Goal: Task Accomplishment & Management: Manage account settings

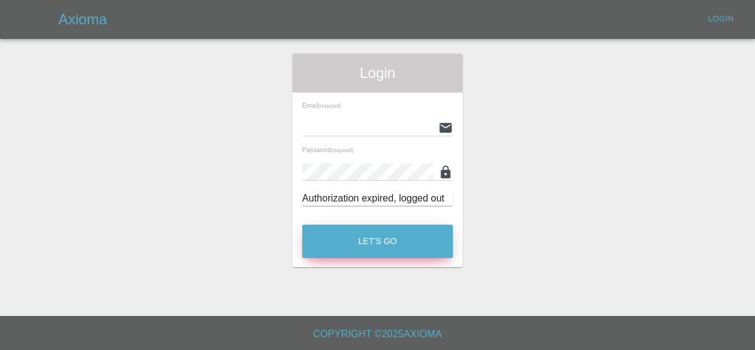
type input "[EMAIL_ADDRESS][DOMAIN_NAME]"
click at [378, 243] on button "Let's Go" at bounding box center [377, 240] width 151 height 33
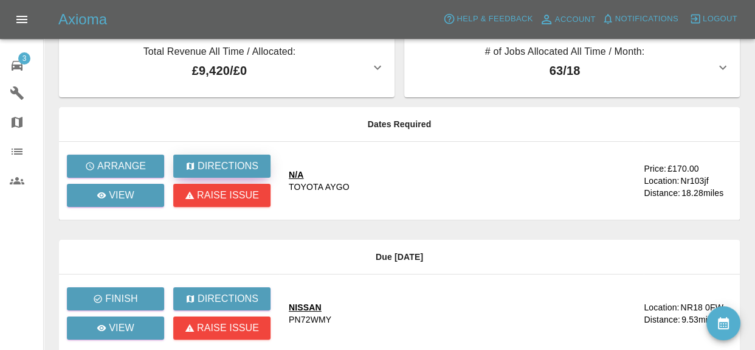
scroll to position [27, 0]
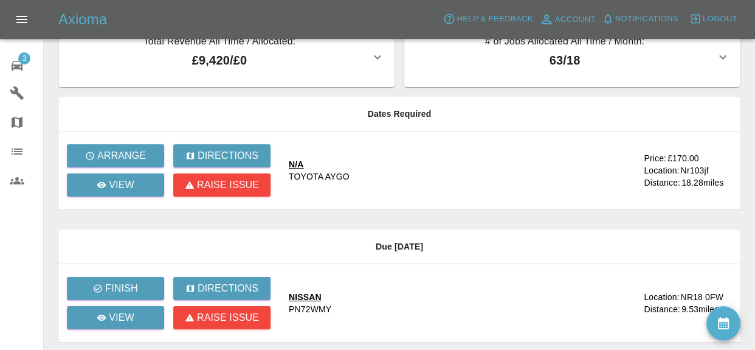
click at [15, 58] on icon at bounding box center [17, 65] width 15 height 15
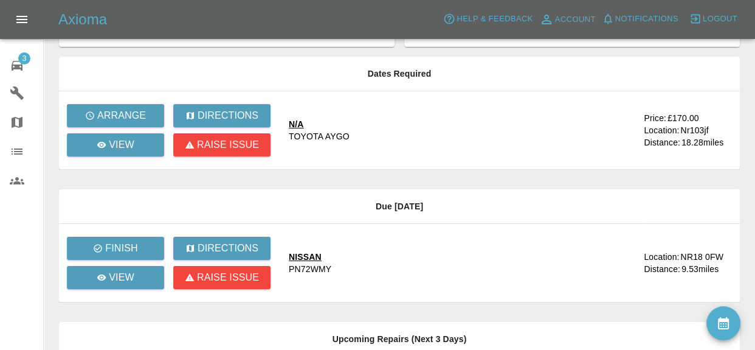
scroll to position [64, 0]
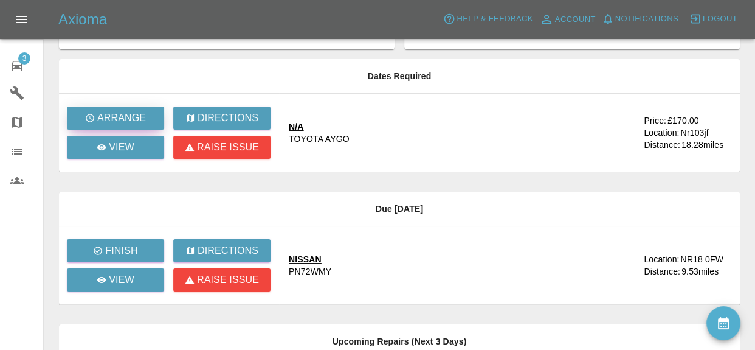
click at [124, 125] on button "Arrange" at bounding box center [115, 117] width 97 height 23
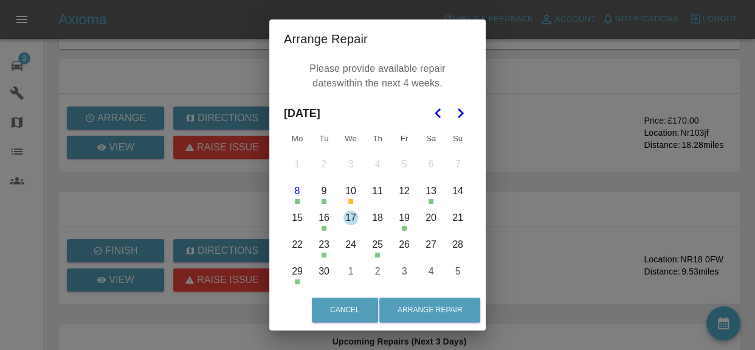
drag, startPoint x: 191, startPoint y: 218, endPoint x: 261, endPoint y: 191, distance: 74.5
click at [191, 218] on div "Arrange Repair Please provide available repair dates within the next 4 weeks. S…" at bounding box center [377, 175] width 755 height 350
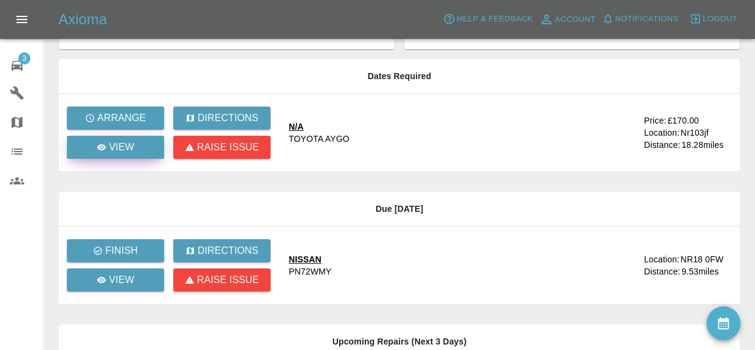
click at [112, 148] on p "View" at bounding box center [122, 147] width 26 height 15
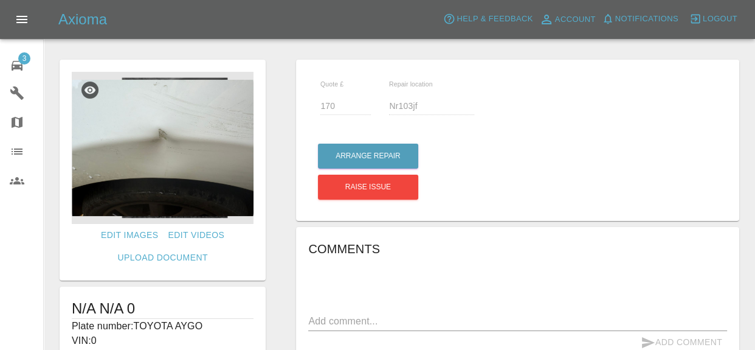
click at [171, 106] on img at bounding box center [163, 148] width 182 height 152
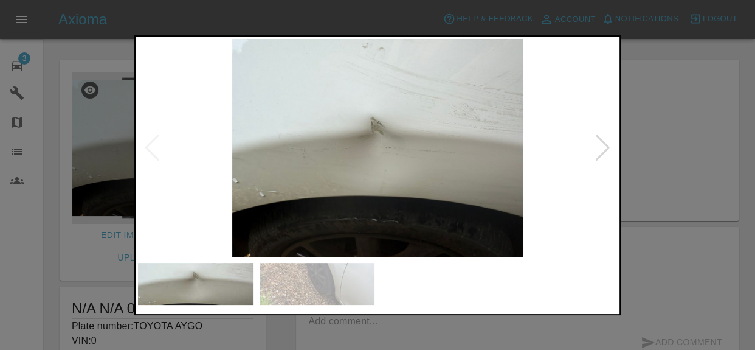
click at [611, 149] on img at bounding box center [377, 148] width 479 height 218
click at [609, 148] on div at bounding box center [603, 147] width 16 height 27
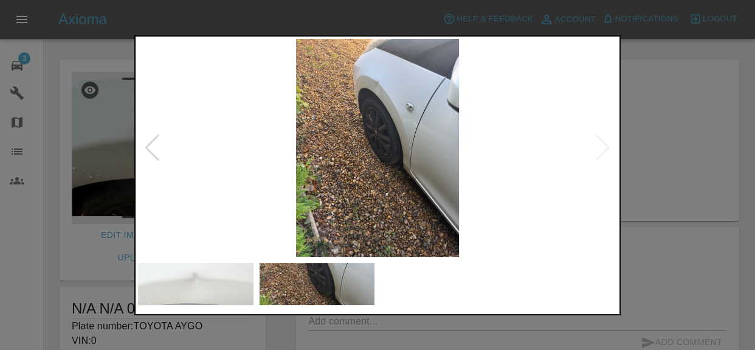
click at [605, 148] on img at bounding box center [377, 148] width 479 height 218
click at [664, 154] on div at bounding box center [377, 175] width 755 height 350
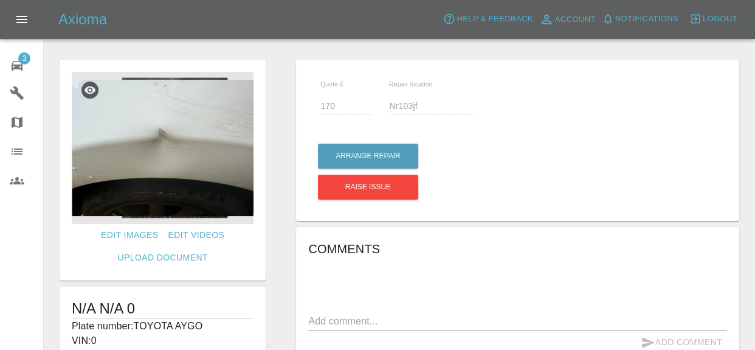
scroll to position [255, 0]
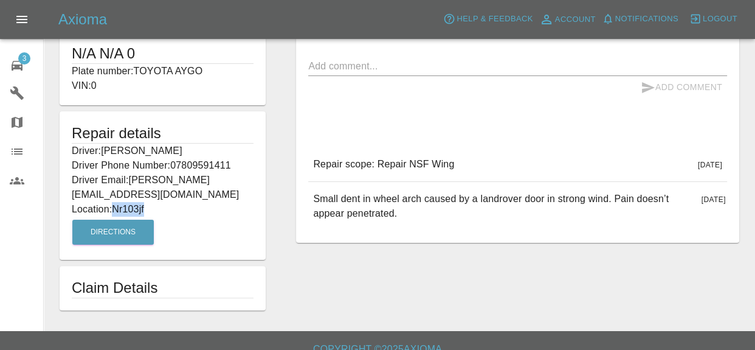
drag, startPoint x: 115, startPoint y: 194, endPoint x: 174, endPoint y: 194, distance: 59.6
click at [176, 202] on p "Location: Nr103jf" at bounding box center [163, 209] width 182 height 15
copy p "Nr103jf"
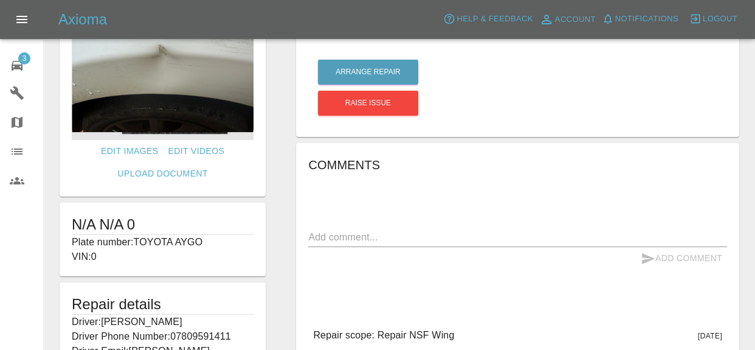
scroll to position [76, 0]
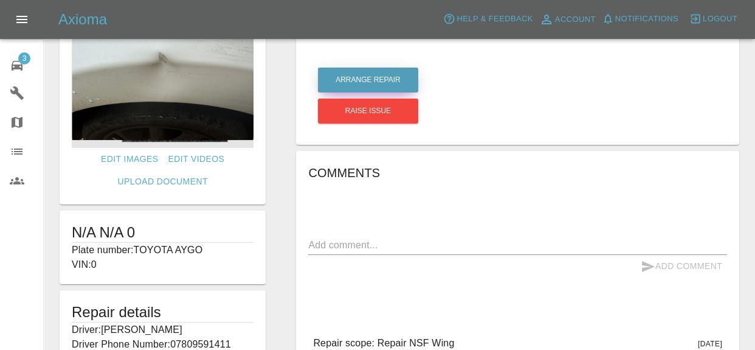
click at [356, 87] on button "Arrange Repair" at bounding box center [368, 79] width 100 height 25
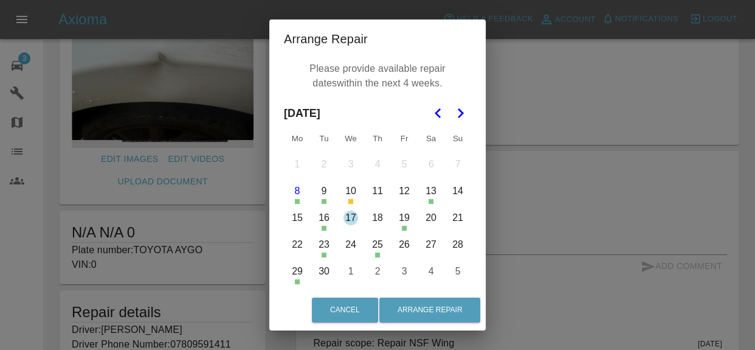
click at [384, 193] on button "11" at bounding box center [378, 191] width 26 height 26
click at [384, 192] on button "11" at bounding box center [378, 191] width 26 height 26
click at [381, 188] on button "11" at bounding box center [378, 191] width 26 height 26
click at [405, 194] on button "12" at bounding box center [405, 191] width 26 height 26
click at [452, 195] on button "14" at bounding box center [458, 191] width 26 height 26
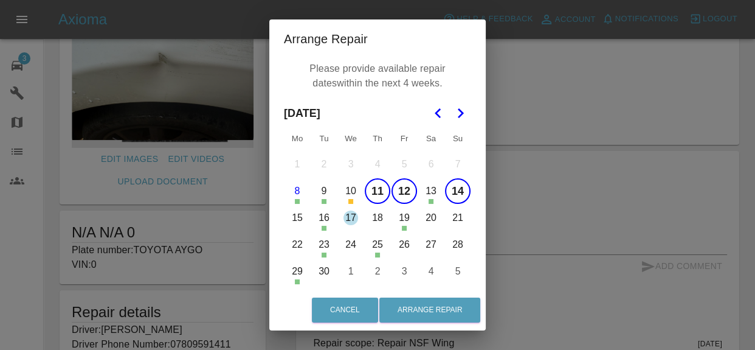
click at [452, 195] on button "14" at bounding box center [458, 191] width 26 height 26
click at [299, 218] on button "15" at bounding box center [298, 218] width 26 height 26
click at [349, 219] on button "17" at bounding box center [351, 218] width 26 height 26
click at [384, 216] on button "18" at bounding box center [378, 218] width 26 height 26
click at [433, 217] on button "20" at bounding box center [431, 218] width 26 height 26
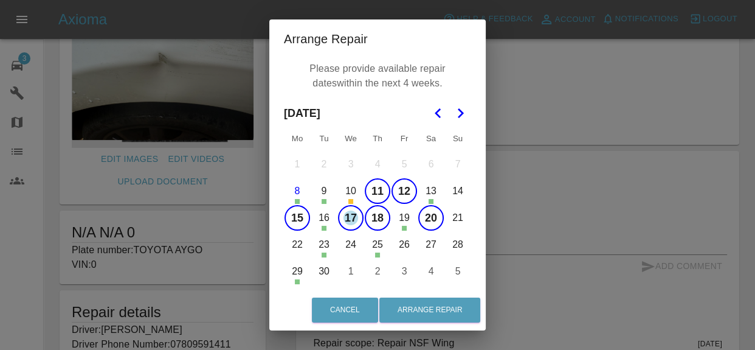
click at [456, 218] on button "21" at bounding box center [458, 218] width 26 height 26
click at [291, 240] on button "22" at bounding box center [298, 245] width 26 height 26
click at [348, 252] on button "24" at bounding box center [351, 245] width 26 height 26
click at [401, 247] on button "26" at bounding box center [405, 245] width 26 height 26
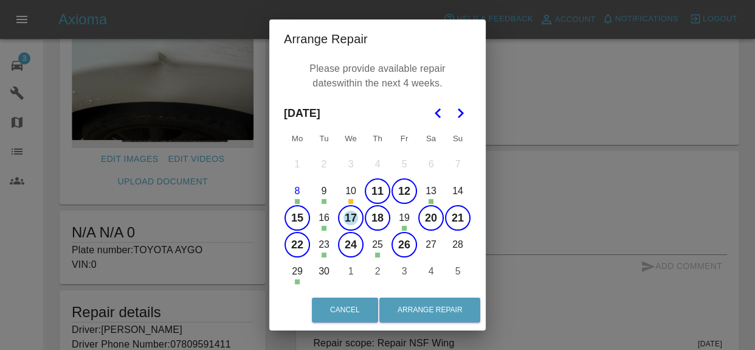
click at [435, 246] on button "27" at bounding box center [431, 245] width 26 height 26
click at [467, 244] on button "28" at bounding box center [458, 245] width 26 height 26
click at [326, 267] on button "30" at bounding box center [324, 271] width 26 height 26
click at [345, 275] on button "1" at bounding box center [351, 271] width 26 height 26
click at [353, 274] on button "1" at bounding box center [351, 271] width 26 height 26
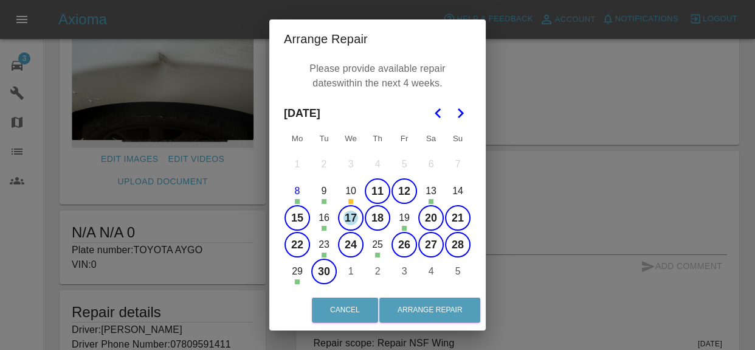
click at [405, 276] on button "3" at bounding box center [405, 271] width 26 height 26
click at [378, 271] on button "2" at bounding box center [378, 271] width 26 height 26
click at [377, 271] on button "2" at bounding box center [378, 271] width 26 height 26
click at [402, 271] on button "3" at bounding box center [405, 271] width 26 height 26
click at [352, 274] on button "1" at bounding box center [351, 271] width 26 height 26
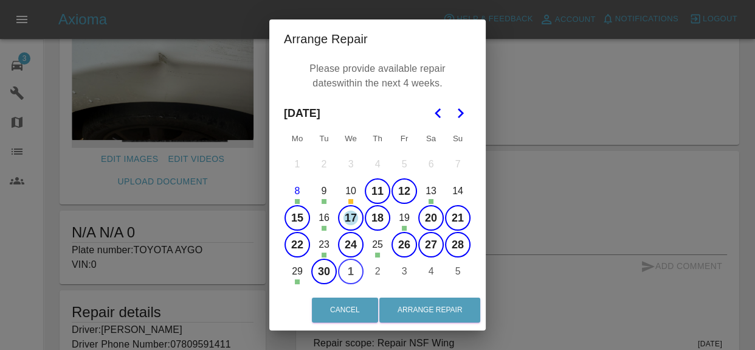
click at [351, 274] on button "1" at bounding box center [351, 271] width 26 height 26
click at [438, 312] on button "Arrange Repair" at bounding box center [429, 309] width 101 height 25
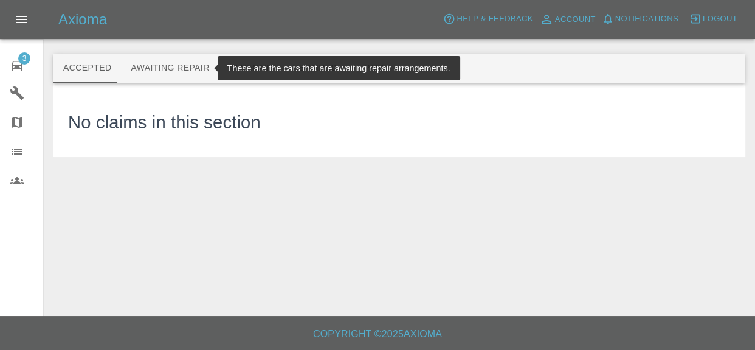
click at [156, 67] on button "Awaiting Repair" at bounding box center [170, 67] width 98 height 29
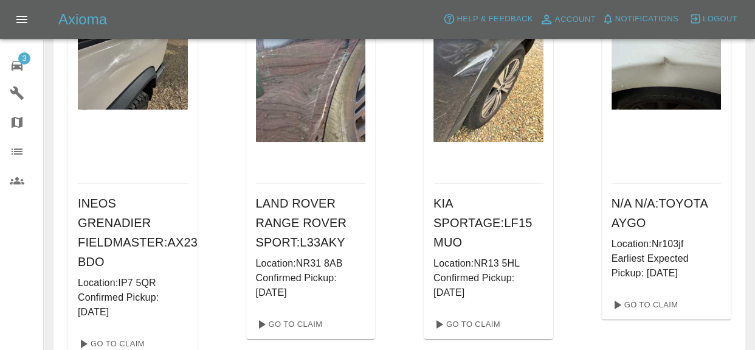
scroll to position [220, 0]
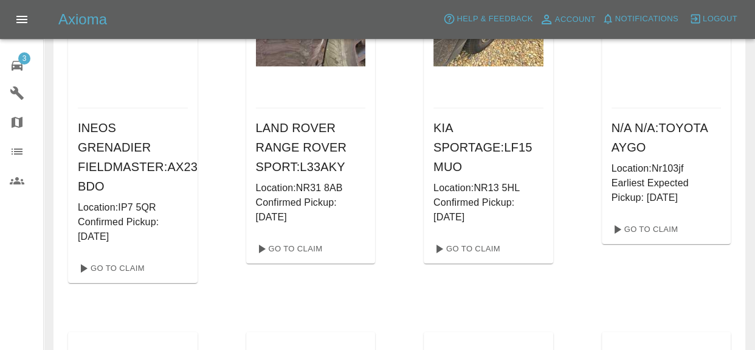
click at [13, 70] on icon at bounding box center [17, 65] width 15 height 15
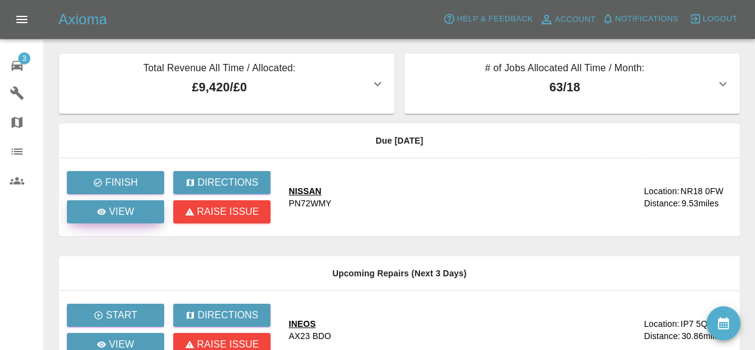
click at [114, 214] on p "View" at bounding box center [122, 211] width 26 height 15
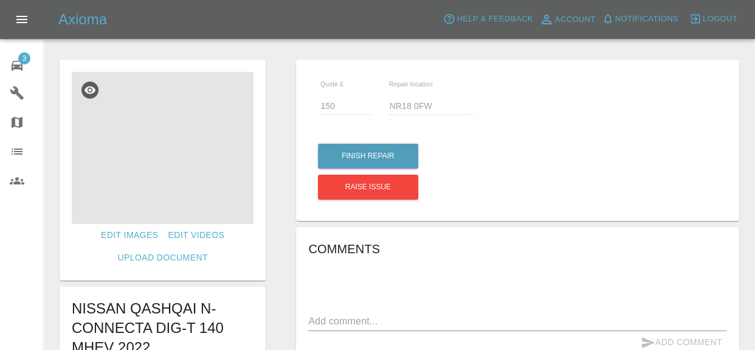
click at [142, 201] on img at bounding box center [163, 148] width 182 height 152
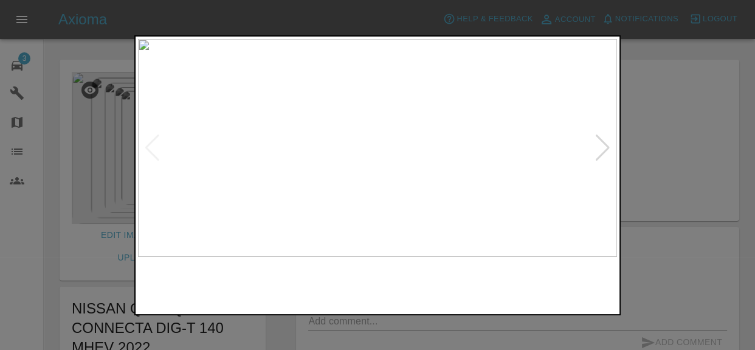
click at [601, 161] on img at bounding box center [377, 148] width 479 height 218
click at [598, 148] on div at bounding box center [603, 147] width 16 height 27
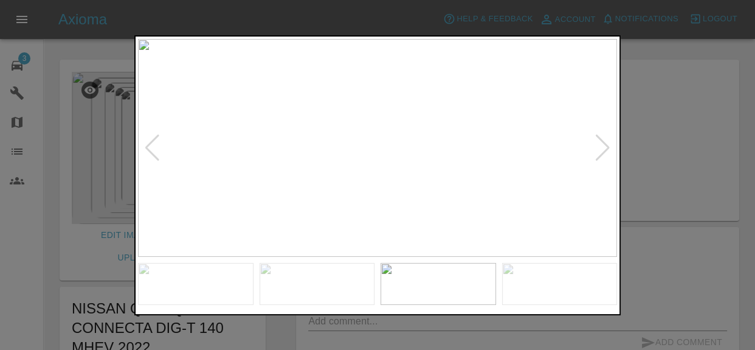
click at [598, 148] on div at bounding box center [603, 147] width 16 height 27
click at [598, 148] on img at bounding box center [377, 148] width 479 height 218
click at [652, 149] on div at bounding box center [377, 175] width 755 height 350
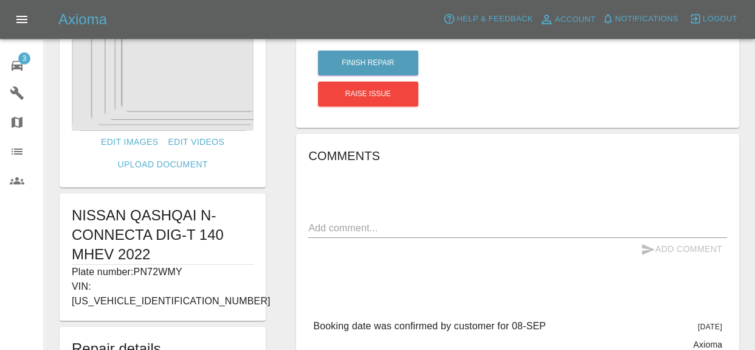
scroll to position [92, 0]
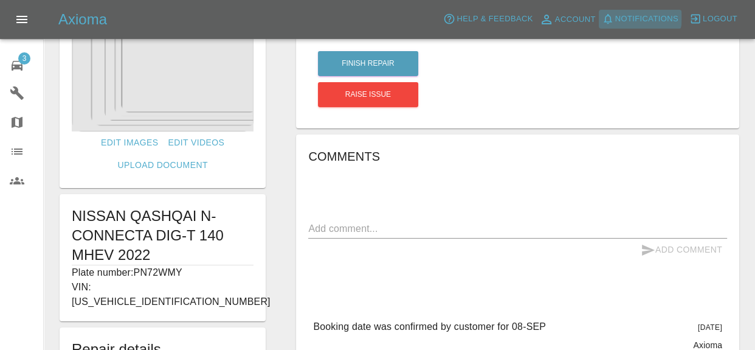
click at [644, 17] on span "Notifications" at bounding box center [646, 19] width 63 height 14
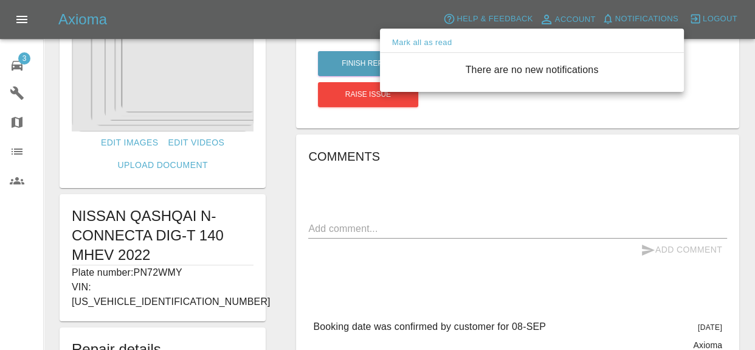
click at [27, 53] on div at bounding box center [377, 175] width 755 height 350
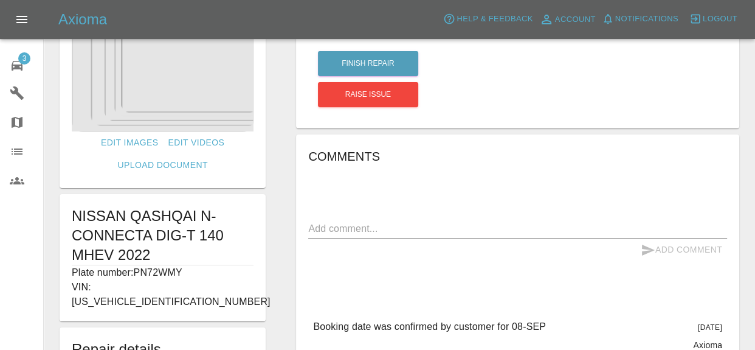
click at [27, 53] on span "3" at bounding box center [24, 58] width 12 height 12
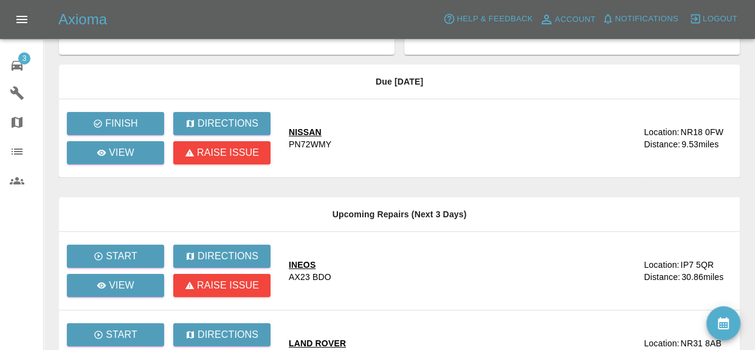
scroll to position [61, 0]
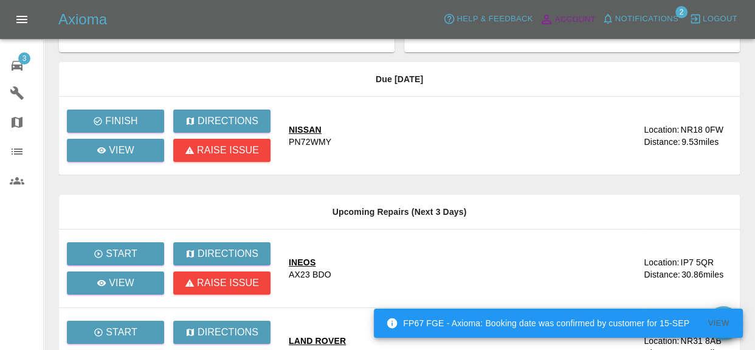
click at [0, 49] on link "3 Repair home" at bounding box center [21, 63] width 43 height 29
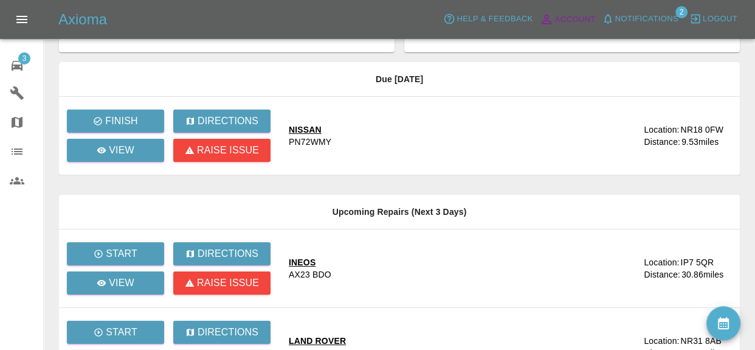
click at [0, 49] on link "3 Repair home" at bounding box center [21, 63] width 43 height 29
click at [660, 24] on span "Notifications" at bounding box center [646, 19] width 63 height 14
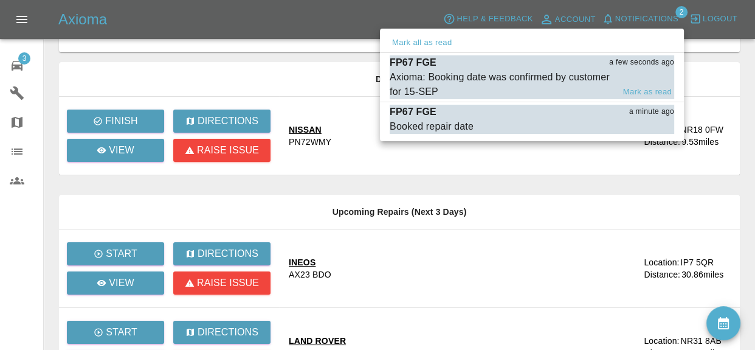
click at [581, 86] on div "Axioma: Booking date was confirmed by customer for 15-SEP" at bounding box center [502, 84] width 224 height 29
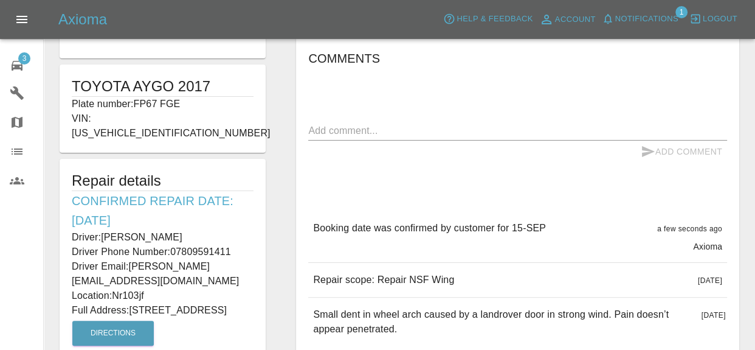
scroll to position [288, 0]
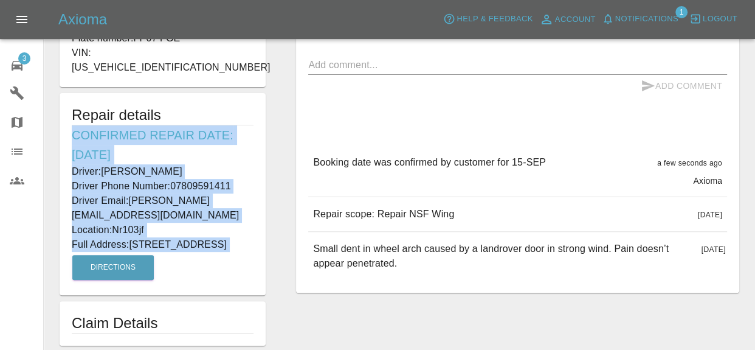
drag, startPoint x: 74, startPoint y: 120, endPoint x: 187, endPoint y: 190, distance: 133.8
click at [234, 254] on div "Repair details Confirmed Repair Date: 15/09/25 Driver: Gareth Joslyn Driver Pho…" at bounding box center [163, 194] width 206 height 202
copy div "Confirmed Repair Date: 15/09/25 Driver: Gareth Joslyn Driver Phone Number: 0780…"
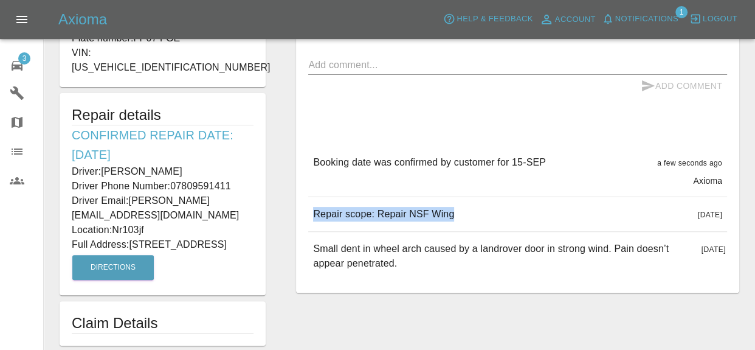
drag, startPoint x: 313, startPoint y: 212, endPoint x: 487, endPoint y: 214, distance: 173.9
click at [487, 214] on div "Repair scope: Repair NSF Wing 3 days ago" at bounding box center [517, 214] width 419 height 34
copy p "Repair scope: Repair NSF Wing"
drag, startPoint x: 73, startPoint y: 120, endPoint x: 195, endPoint y: 205, distance: 148.6
click at [240, 224] on div "Repair details Confirmed Repair Date: 15/09/25 Driver: Gareth Joslyn Driver Pho…" at bounding box center [163, 194] width 206 height 202
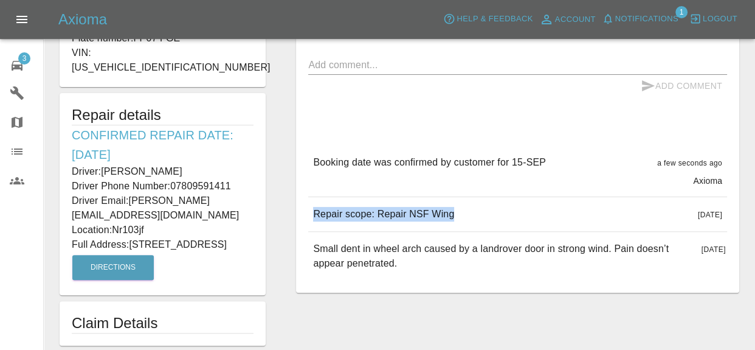
copy div "Confirmed Repair Date: 15/09/25 Driver: Gareth Joslyn Driver Phone Number: 0780…"
drag, startPoint x: 213, startPoint y: 258, endPoint x: 212, endPoint y: 249, distance: 9.3
click at [215, 257] on div "Repair details Confirmed Repair Date: 15/09/25 Driver: Gareth Joslyn Driver Pho…" at bounding box center [163, 194] width 206 height 202
drag, startPoint x: 147, startPoint y: 221, endPoint x: 190, endPoint y: 248, distance: 51.1
click at [213, 237] on p "Full Address: 156 Old Norwich Road Horsham St. Faith, Norwich Norfolk" at bounding box center [163, 244] width 182 height 15
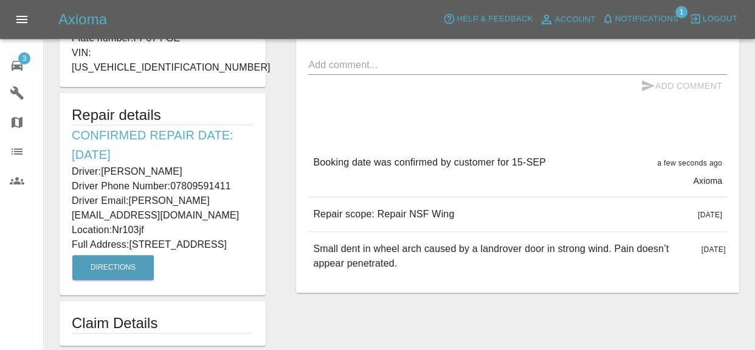
drag, startPoint x: 169, startPoint y: 248, endPoint x: 164, endPoint y: 241, distance: 8.3
click at [170, 248] on div "Repair details Confirmed Repair Date: 15/09/25 Driver: Gareth Joslyn Driver Pho…" at bounding box center [163, 194] width 206 height 202
drag, startPoint x: 133, startPoint y: 215, endPoint x: 230, endPoint y: 236, distance: 99.0
click at [230, 236] on div "Repair details Confirmed Repair Date: 15/09/25 Driver: Gareth Joslyn Driver Pho…" at bounding box center [163, 194] width 206 height 202
copy div "156 Old Norwich Road Horsham St. Faith, Norwich Norfolk Directions"
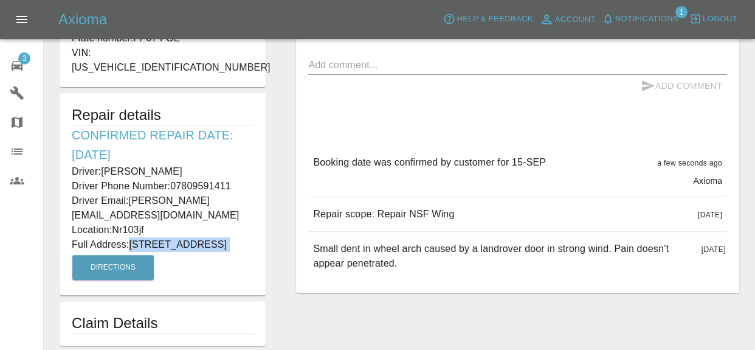
click at [644, 25] on span "Notifications" at bounding box center [646, 19] width 63 height 14
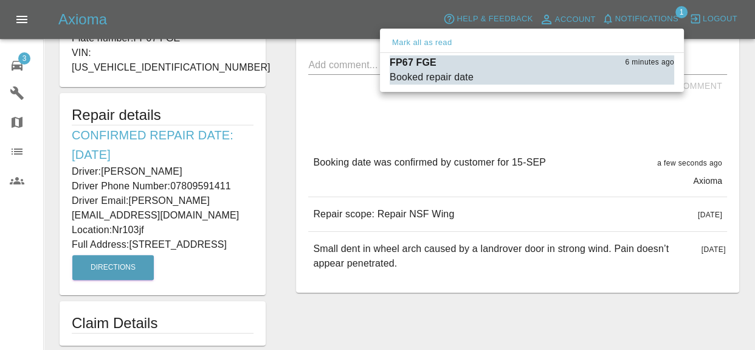
click at [22, 61] on div at bounding box center [377, 175] width 755 height 350
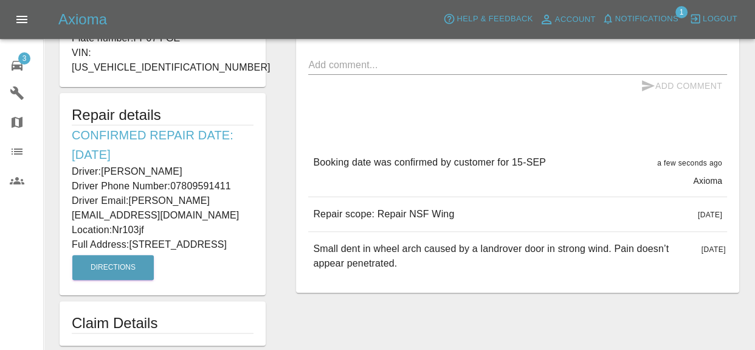
click at [22, 61] on span "3" at bounding box center [24, 58] width 12 height 12
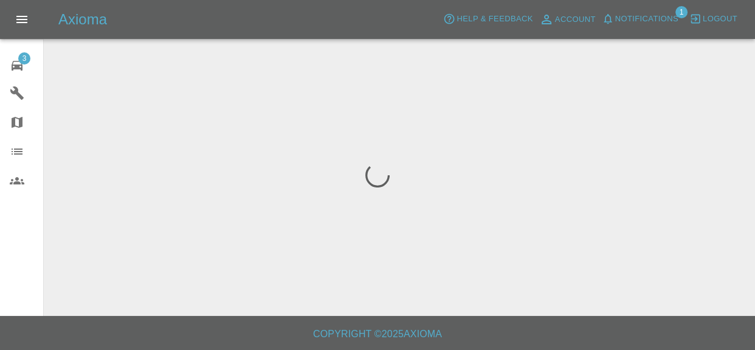
click at [22, 61] on span "3" at bounding box center [24, 58] width 12 height 12
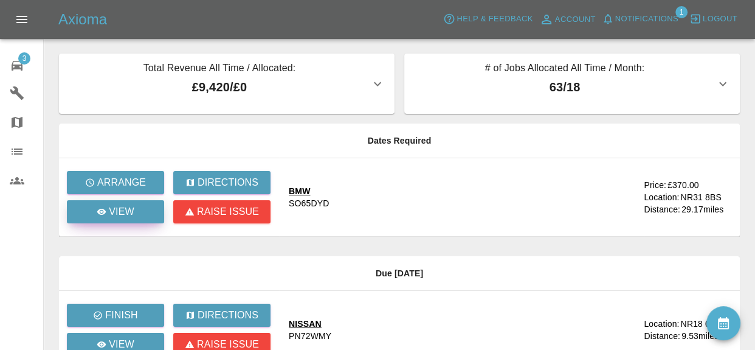
click at [133, 218] on p "View" at bounding box center [122, 211] width 26 height 15
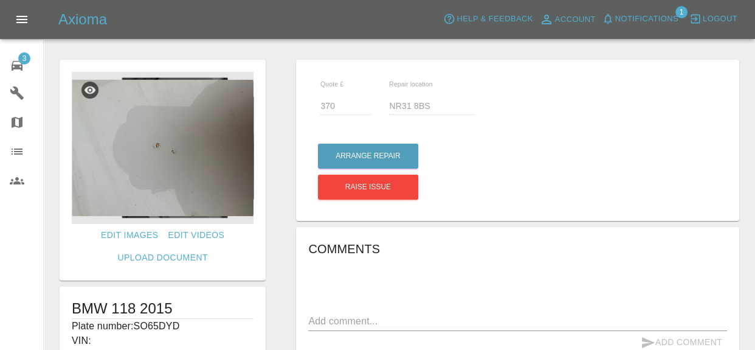
click at [133, 216] on img at bounding box center [163, 148] width 182 height 152
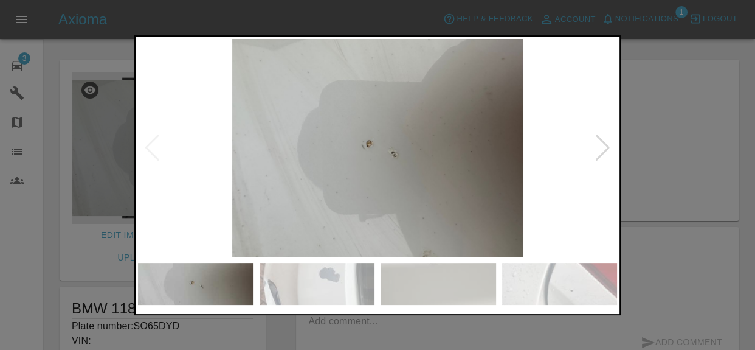
click at [607, 145] on div at bounding box center [603, 147] width 16 height 27
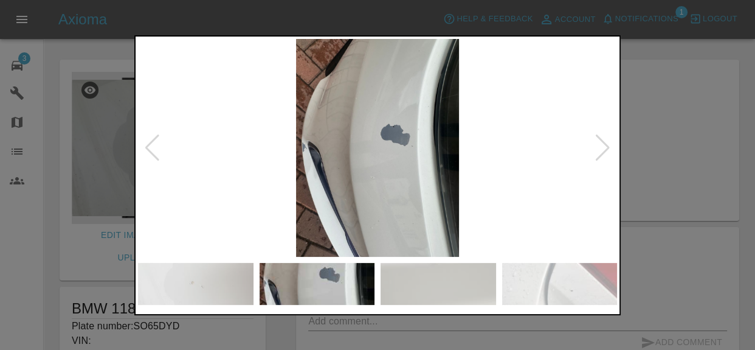
click at [607, 145] on div at bounding box center [603, 147] width 16 height 27
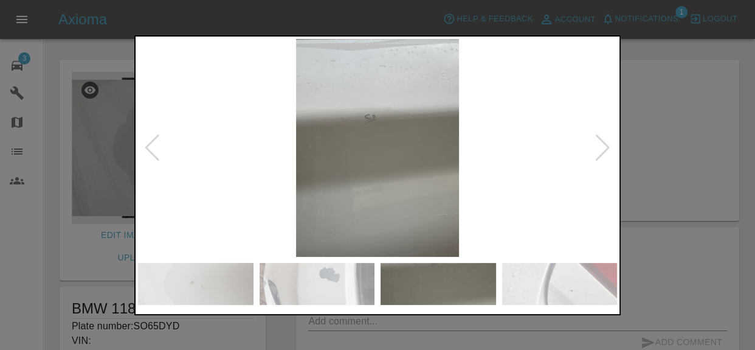
click at [607, 145] on div at bounding box center [603, 147] width 16 height 27
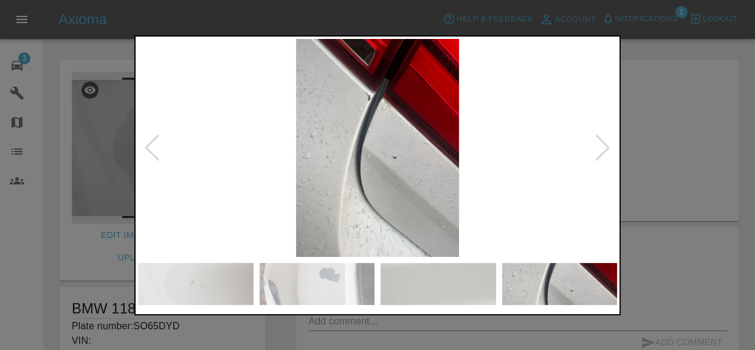
click at [607, 145] on div at bounding box center [603, 147] width 16 height 27
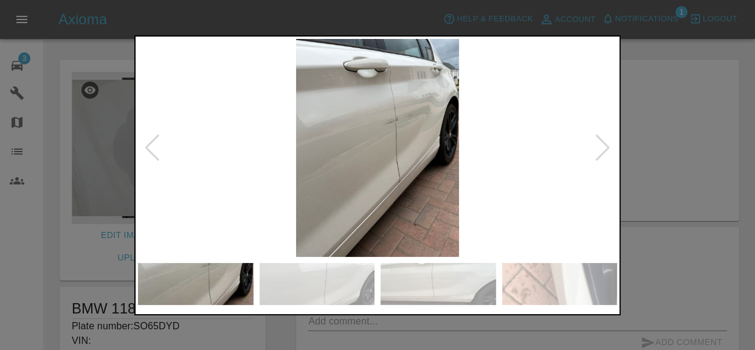
click at [607, 145] on div at bounding box center [603, 147] width 16 height 27
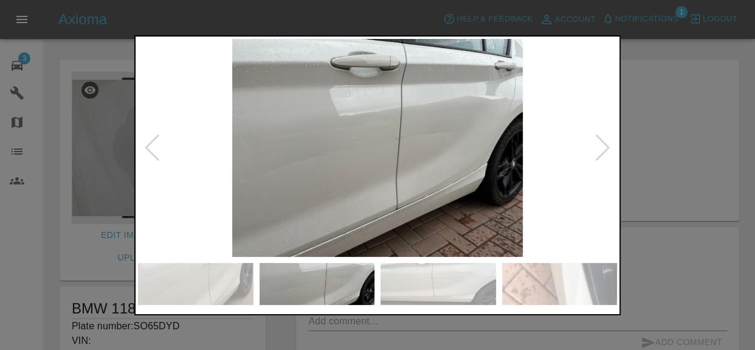
click at [607, 145] on div at bounding box center [603, 147] width 16 height 27
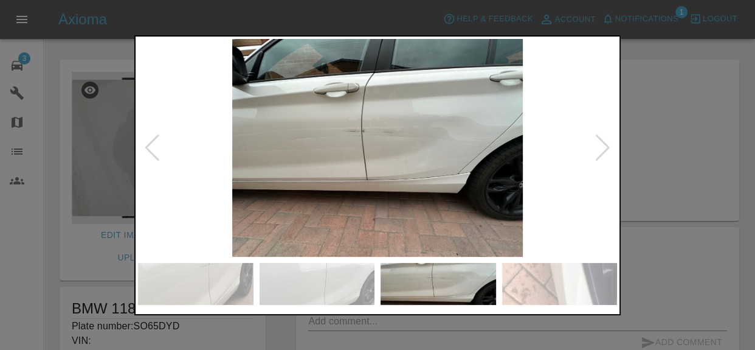
click at [607, 145] on div at bounding box center [603, 147] width 16 height 27
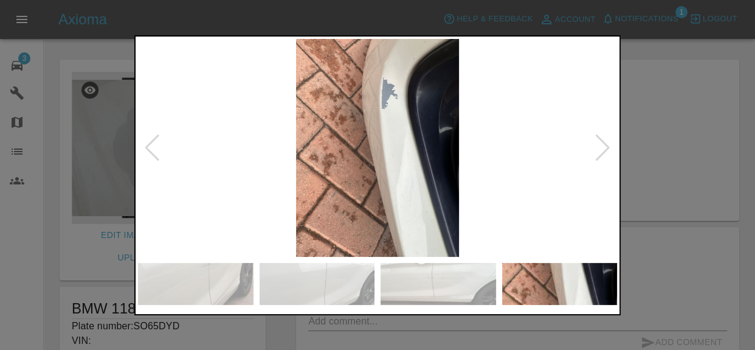
click at [607, 145] on div at bounding box center [603, 147] width 16 height 27
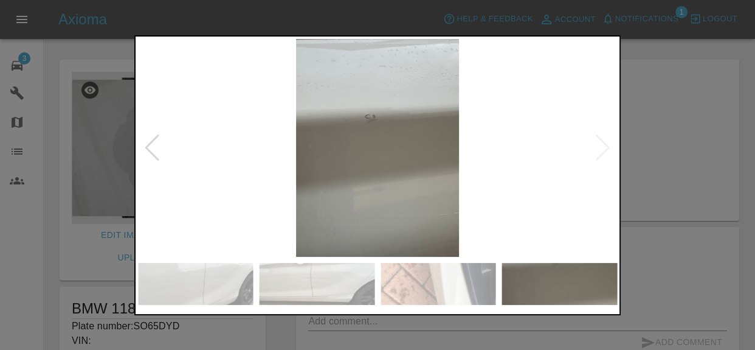
click at [607, 145] on img at bounding box center [377, 148] width 479 height 218
click at [730, 132] on div at bounding box center [377, 175] width 755 height 350
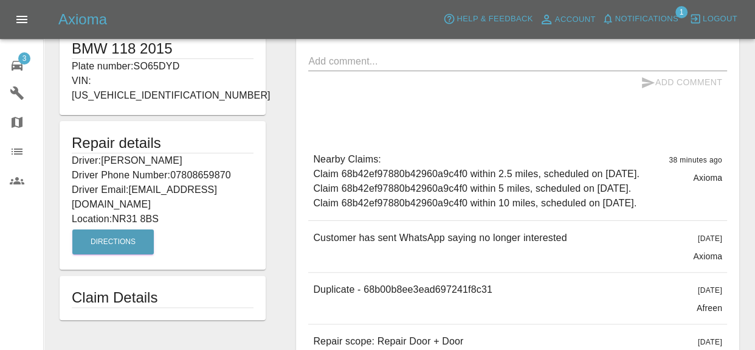
scroll to position [306, 0]
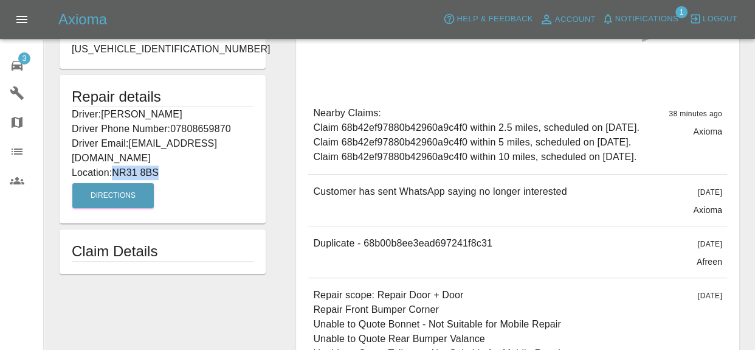
drag, startPoint x: 116, startPoint y: 156, endPoint x: 154, endPoint y: 159, distance: 37.8
click at [162, 165] on p "Location: NR31 8BS" at bounding box center [163, 172] width 182 height 15
copy p "NR31 8BS"
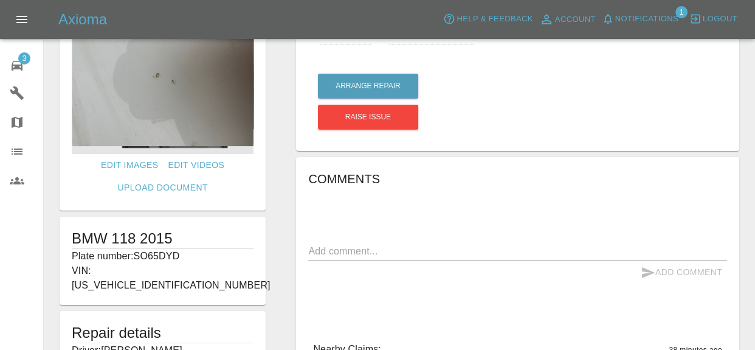
scroll to position [61, 0]
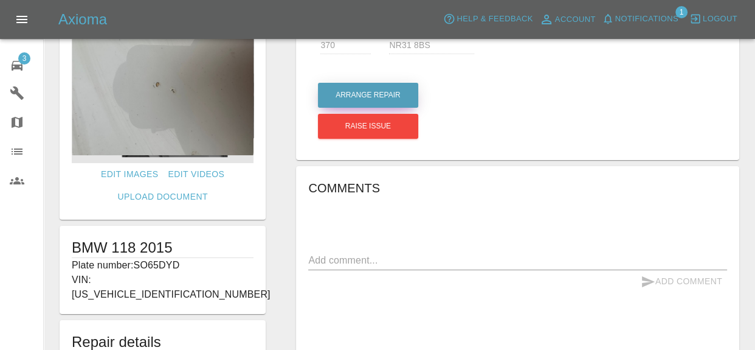
click at [344, 88] on button "Arrange Repair" at bounding box center [368, 95] width 100 height 25
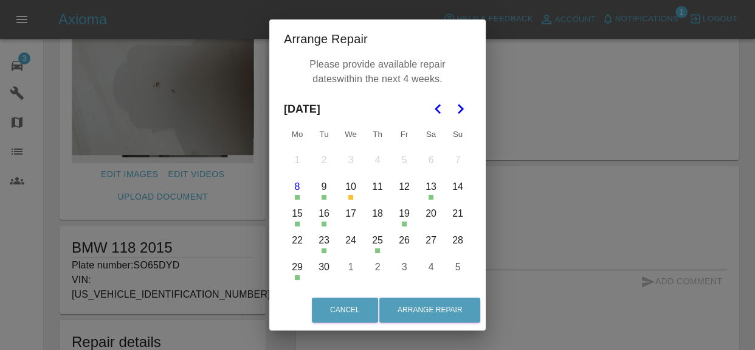
scroll to position [5, 0]
click at [458, 102] on icon "Go to the Next Month" at bounding box center [460, 107] width 15 height 15
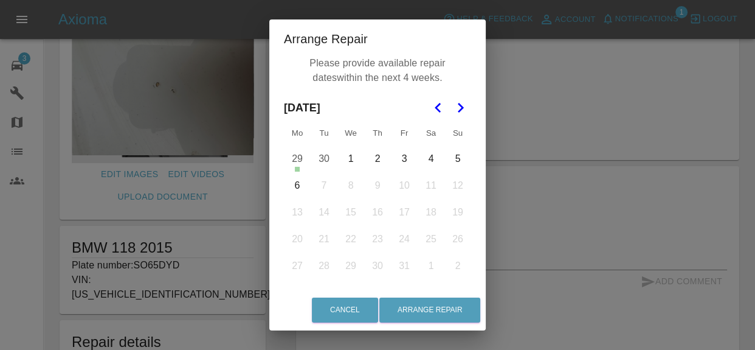
click at [450, 112] on button "Go to the Next Month" at bounding box center [460, 108] width 22 height 22
click at [418, 110] on div "November 2025" at bounding box center [377, 107] width 187 height 27
click at [433, 107] on icon "Go to the Previous Month" at bounding box center [438, 107] width 15 height 15
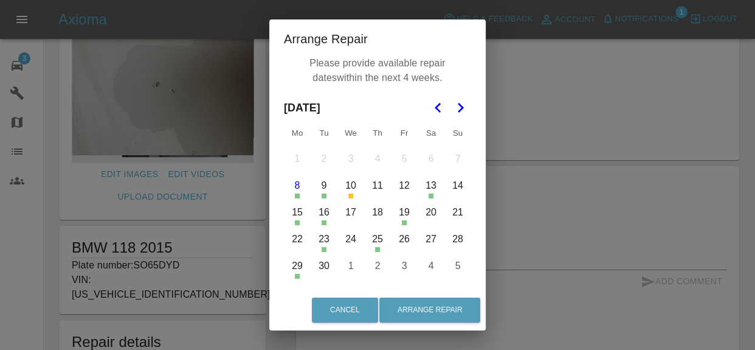
click at [373, 187] on button "11" at bounding box center [378, 186] width 26 height 26
click at [399, 188] on button "12" at bounding box center [405, 186] width 26 height 26
click at [350, 211] on button "17" at bounding box center [351, 212] width 26 height 26
click at [382, 216] on button "18" at bounding box center [378, 212] width 26 height 26
click at [298, 239] on button "22" at bounding box center [298, 239] width 26 height 26
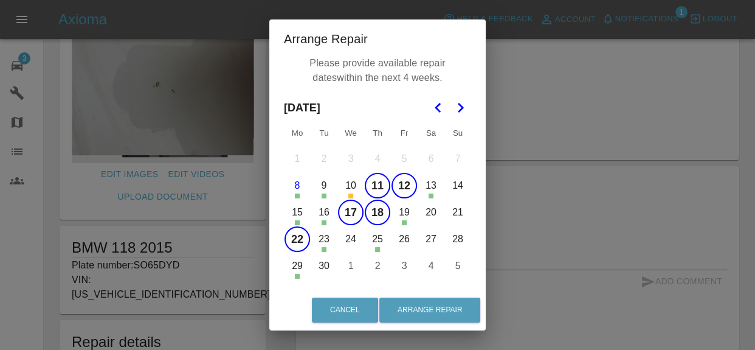
click at [350, 236] on button "24" at bounding box center [351, 239] width 26 height 26
click at [407, 238] on button "26" at bounding box center [405, 239] width 26 height 26
click at [322, 264] on button "30" at bounding box center [324, 266] width 26 height 26
click at [352, 265] on button "1" at bounding box center [351, 266] width 26 height 26
click at [373, 264] on button "2" at bounding box center [378, 266] width 26 height 26
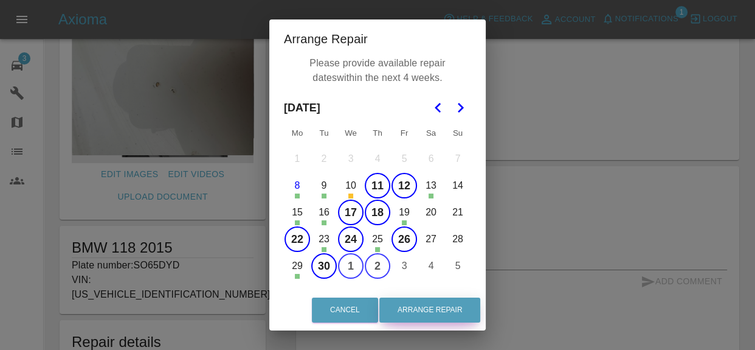
click at [452, 314] on button "Arrange Repair" at bounding box center [429, 309] width 101 height 25
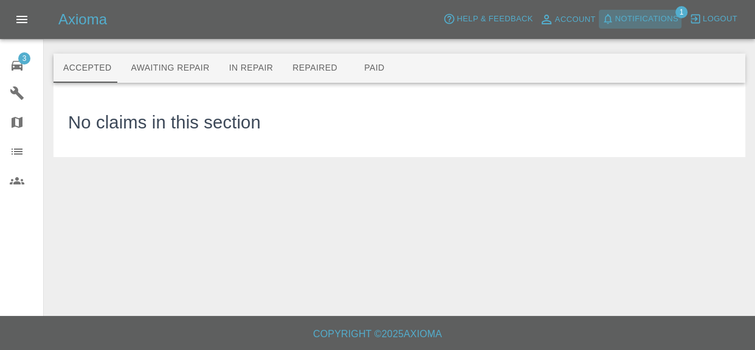
click at [661, 12] on span "Notifications" at bounding box center [646, 19] width 63 height 14
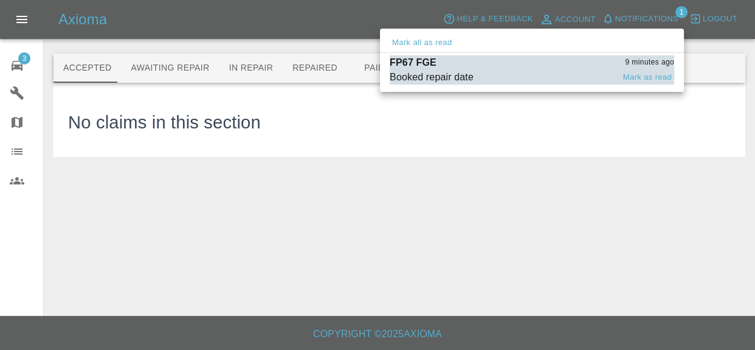
click at [571, 75] on span "Booked repair date" at bounding box center [502, 77] width 224 height 15
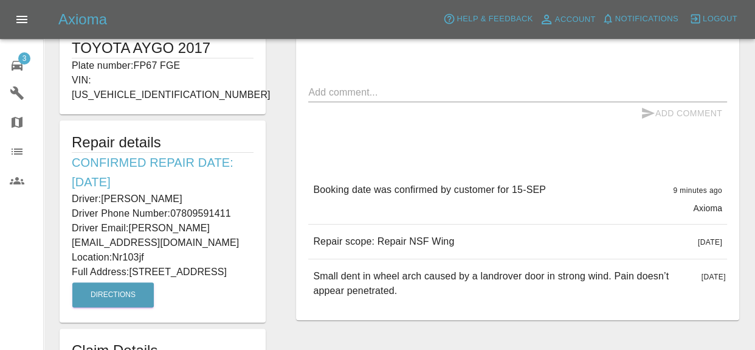
scroll to position [230, 0]
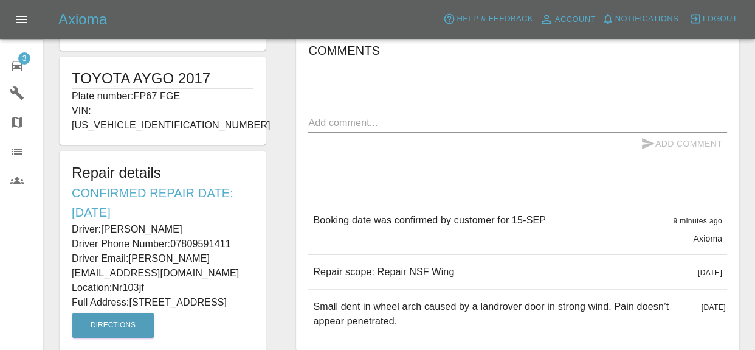
click at [20, 71] on icon at bounding box center [17, 65] width 15 height 15
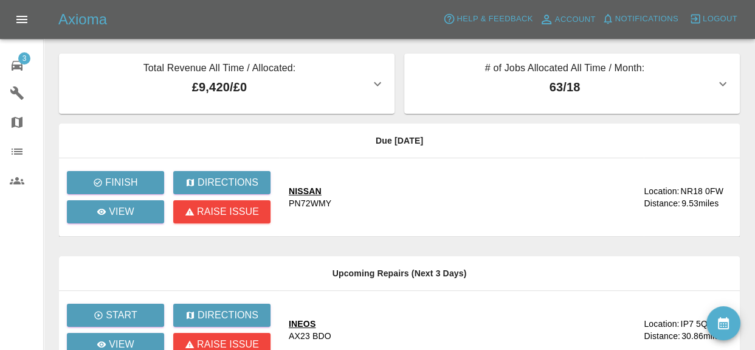
click at [635, 21] on span "Notifications" at bounding box center [646, 19] width 63 height 14
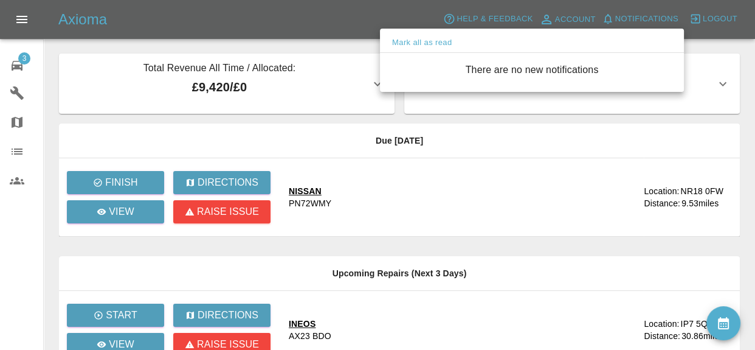
click at [30, 61] on div at bounding box center [377, 175] width 755 height 350
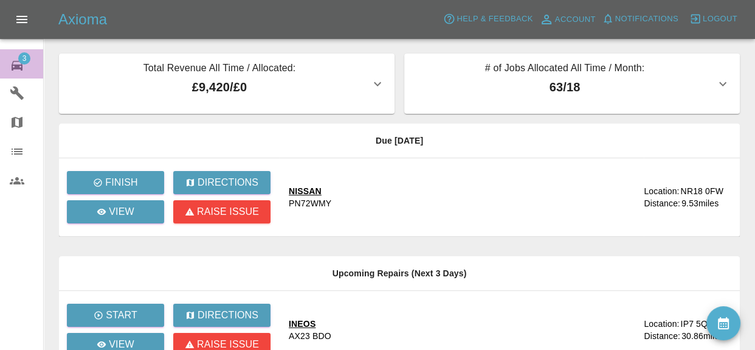
click at [18, 60] on span "3" at bounding box center [24, 58] width 12 height 12
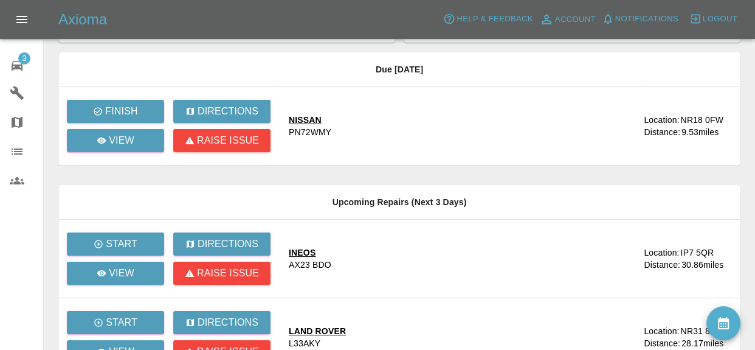
scroll to position [39, 0]
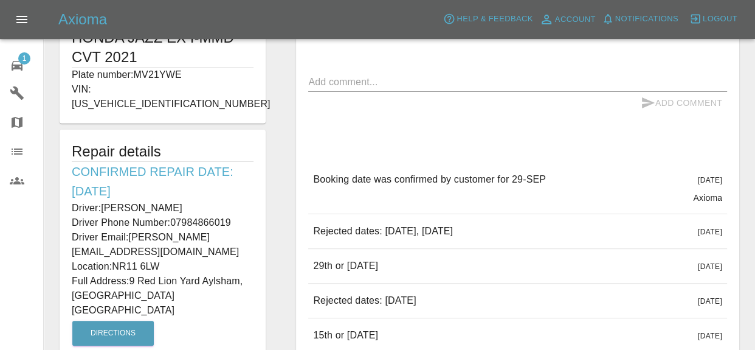
scroll to position [272, 0]
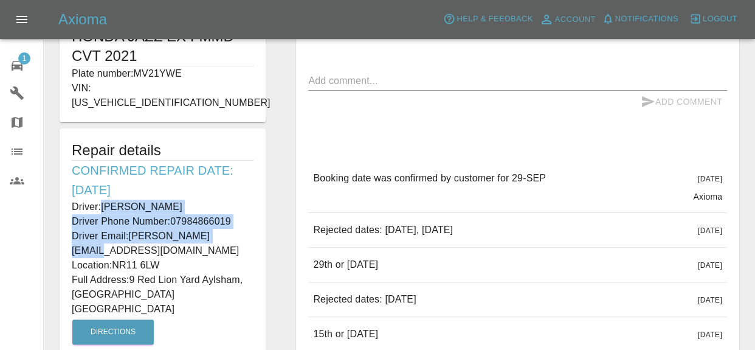
drag, startPoint x: 103, startPoint y: 193, endPoint x: 227, endPoint y: 219, distance: 126.1
click at [227, 219] on div "Driver: [PERSON_NAME] Driver Phone Number: 07984866019 Driver Email: [PERSON_NA…" at bounding box center [163, 228] width 182 height 58
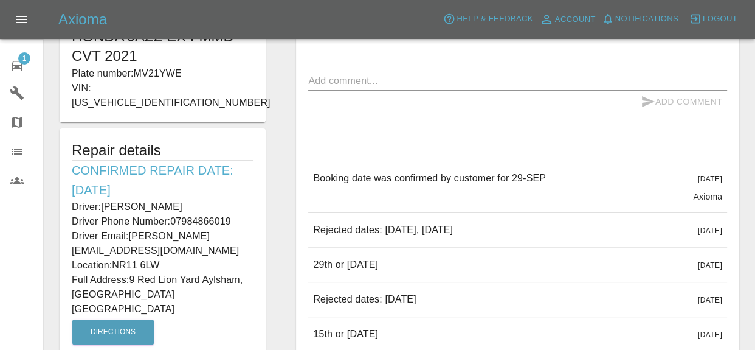
click at [67, 178] on div "Repair details Confirmed Repair Date: [DATE] Driver: [PERSON_NAME] Driver Phone…" at bounding box center [163, 243] width 206 height 231
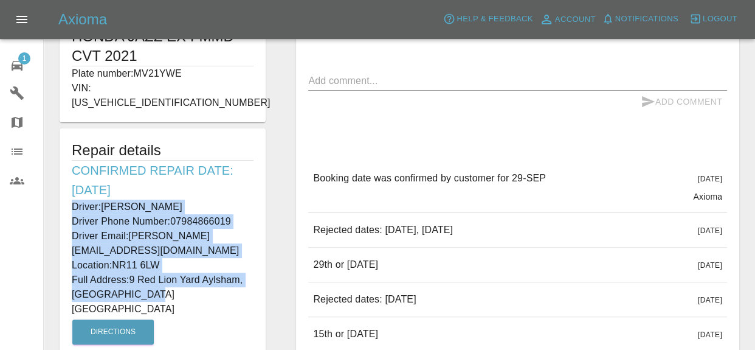
drag, startPoint x: 74, startPoint y: 190, endPoint x: 234, endPoint y: 267, distance: 177.5
click at [234, 267] on div "Repair details Confirmed Repair Date: [DATE] Driver: [PERSON_NAME] Driver Phone…" at bounding box center [163, 243] width 206 height 231
copy div "Driver: [PERSON_NAME] Driver Phone Number: 07984866019 Driver Email: [PERSON_NA…"
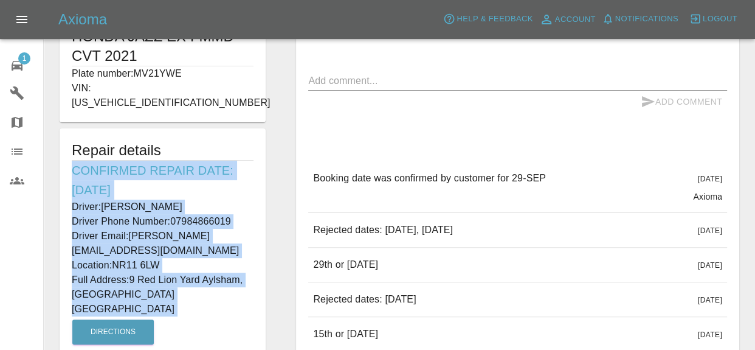
drag, startPoint x: 71, startPoint y: 153, endPoint x: 224, endPoint y: 273, distance: 194.5
click at [224, 273] on div "Repair details Confirmed Repair Date: [DATE] Driver: [PERSON_NAME] Driver Phone…" at bounding box center [163, 243] width 206 height 231
copy div "Confirmed Repair Date: [DATE] Driver: [PERSON_NAME] Driver Phone Number: 079848…"
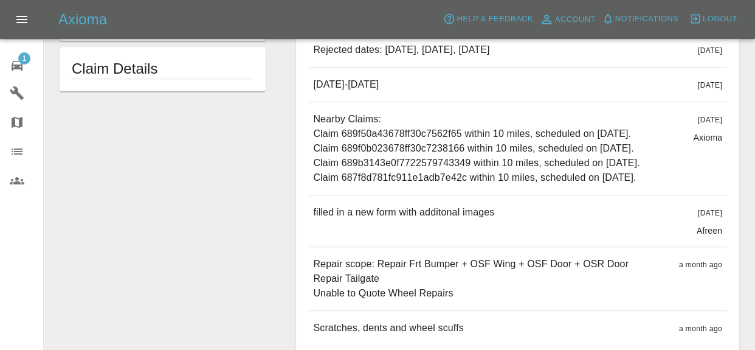
scroll to position [664, 0]
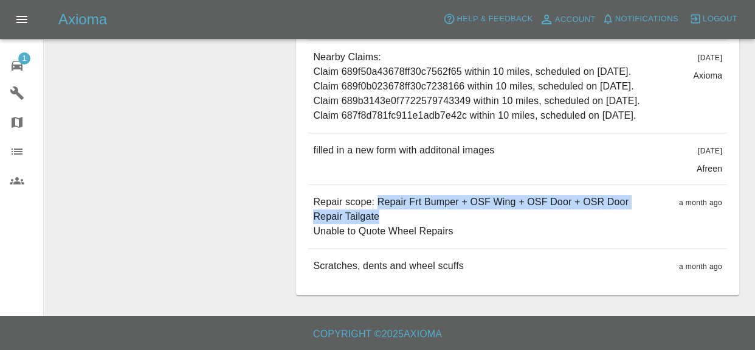
drag, startPoint x: 390, startPoint y: 236, endPoint x: 579, endPoint y: 250, distance: 189.0
click at [579, 238] on p "Repair scope: Repair Frt Bumper + OSF Wing + OSF Door + OSR Door Repair Tailgat…" at bounding box center [471, 217] width 316 height 44
copy p "Repair Frt Bumper + OSF Wing + OSF Door + OSR Door Repair [GEOGRAPHIC_DATA]"
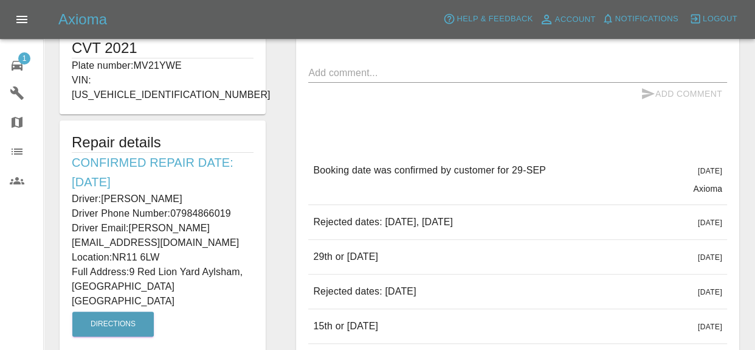
scroll to position [291, 0]
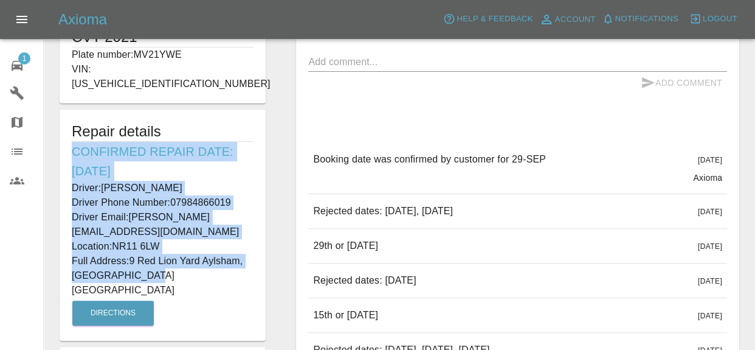
drag, startPoint x: 72, startPoint y: 136, endPoint x: 193, endPoint y: 247, distance: 164.4
click at [193, 247] on div "Repair details Confirmed Repair Date: [DATE] Driver: [PERSON_NAME] Driver Phone…" at bounding box center [163, 224] width 206 height 231
copy div "Confirmed Repair Date: [DATE] Driver: [PERSON_NAME] Driver Phone Number: 079848…"
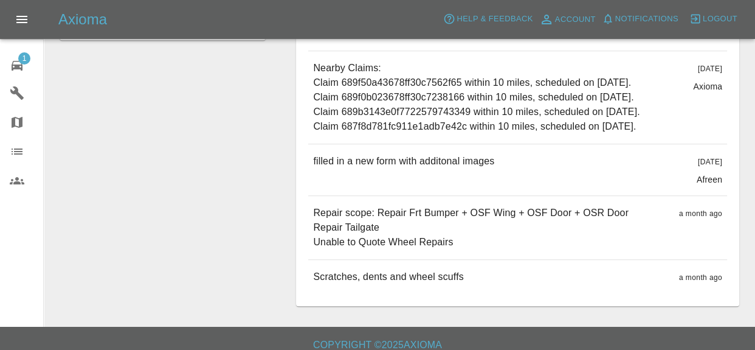
scroll to position [695, 0]
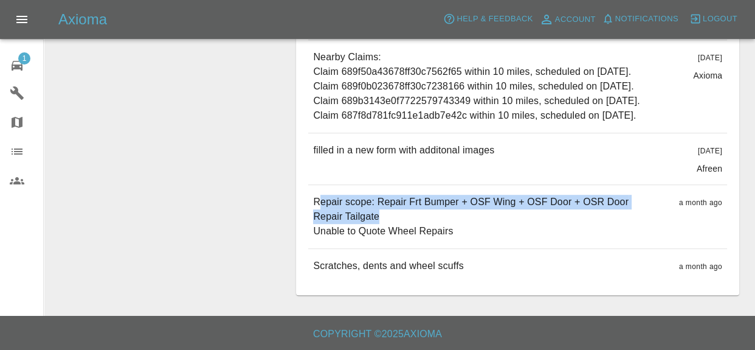
drag, startPoint x: 319, startPoint y: 202, endPoint x: 618, endPoint y: 223, distance: 300.5
click at [618, 223] on div "Repair scope: Repair Frt Bumper + OSF Wing + OSF Door + OSR Door Repair Tailgat…" at bounding box center [517, 216] width 419 height 63
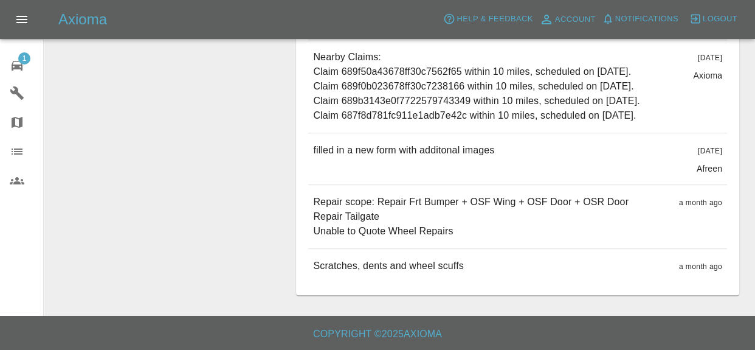
drag, startPoint x: 619, startPoint y: 226, endPoint x: 568, endPoint y: 243, distance: 53.8
click at [618, 227] on div "Repair scope: Repair Frt Bumper + OSF Wing + OSF Door + OSR Door Repair Tailgat…" at bounding box center [517, 216] width 419 height 63
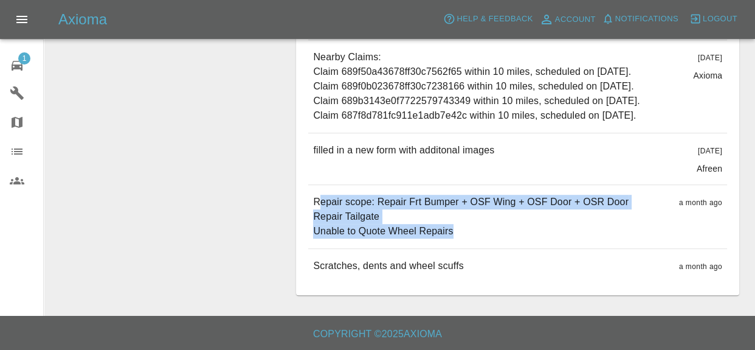
drag, startPoint x: 317, startPoint y: 202, endPoint x: 593, endPoint y: 218, distance: 275.8
click at [599, 216] on p "Repair scope: Repair Frt Bumper + OSF Wing + OSF Door + OSR Door Repair Tailgat…" at bounding box center [471, 217] width 316 height 44
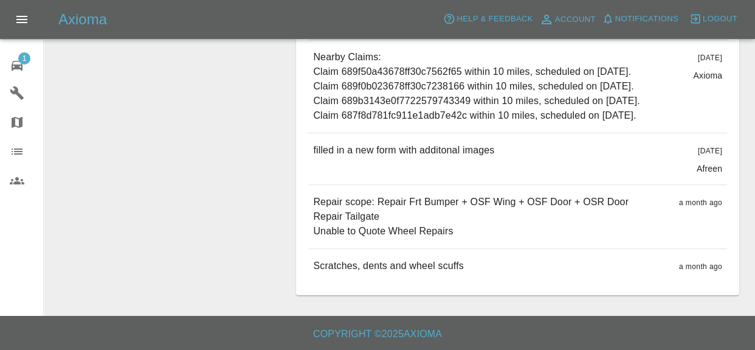
click at [311, 199] on div "Repair scope: Repair Frt Bumper + OSF Wing + OSF Door + OSR Door Repair Tailgat…" at bounding box center [517, 216] width 419 height 63
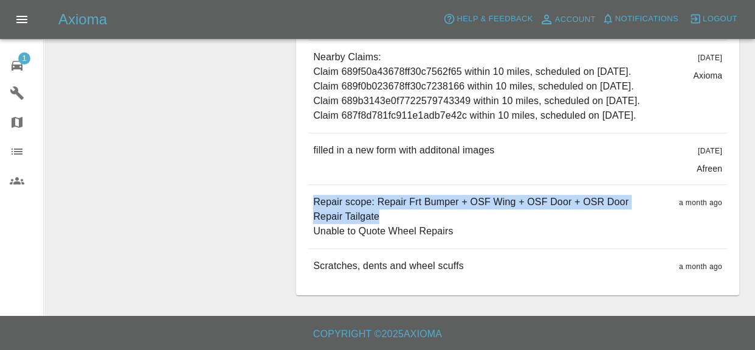
drag, startPoint x: 314, startPoint y: 199, endPoint x: 419, endPoint y: 223, distance: 107.2
click at [419, 223] on p "Repair scope: Repair Frt Bumper + OSF Wing + OSF Door + OSR Door Repair Tailgat…" at bounding box center [471, 217] width 316 height 44
copy p "Repair scope: Repair Frt Bumper + OSF Wing + OSF Door + OSR Door Repair Tailgate"
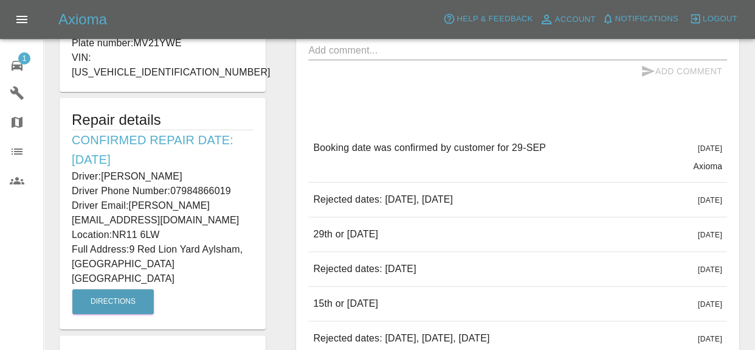
scroll to position [264, 0]
